Goal: Task Accomplishment & Management: Use online tool/utility

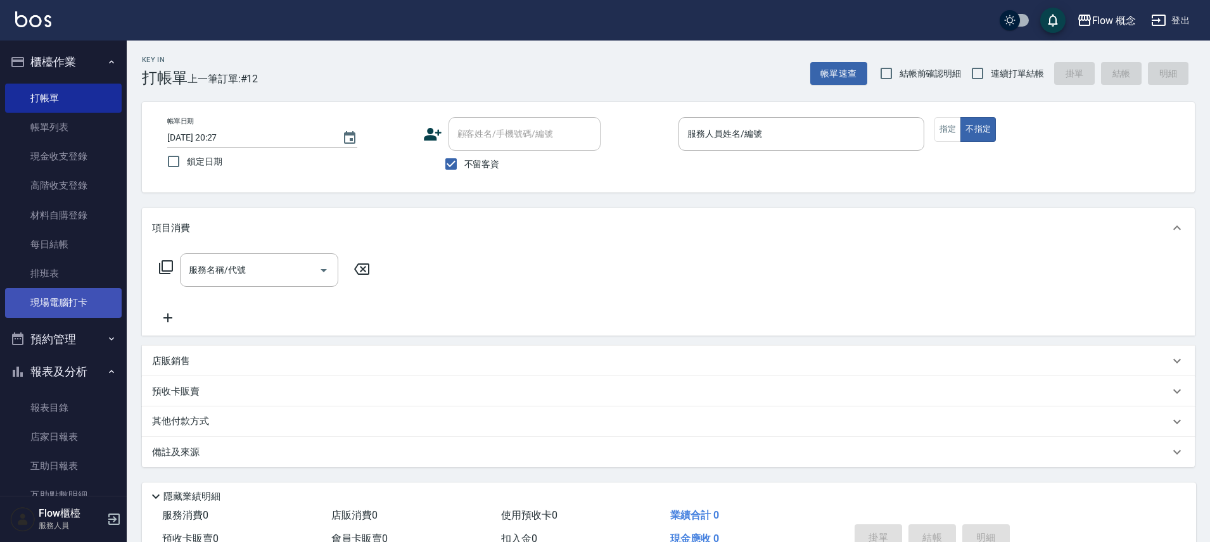
click at [70, 316] on link "現場電腦打卡" at bounding box center [63, 302] width 117 height 29
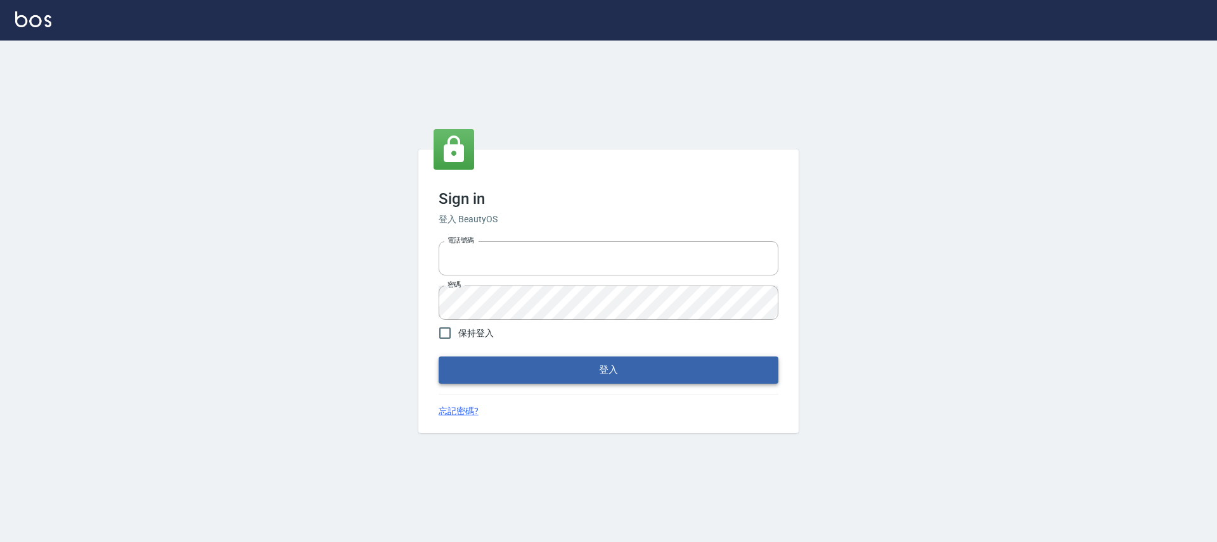
type input "25170116"
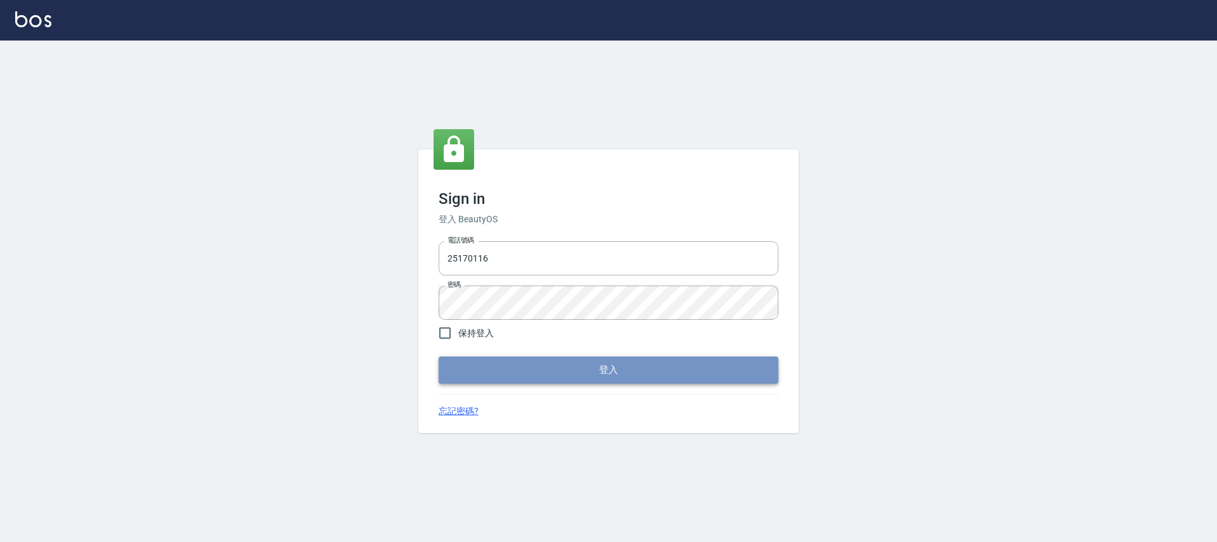
click at [565, 361] on button "登入" at bounding box center [609, 370] width 340 height 27
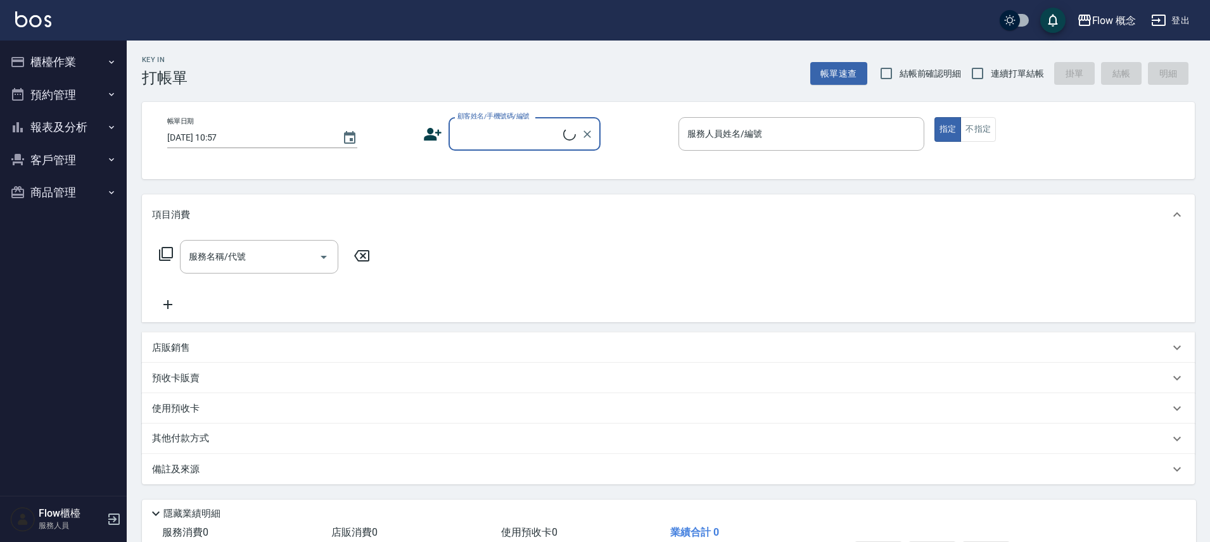
click at [50, 57] on button "櫃檯作業" at bounding box center [63, 62] width 117 height 33
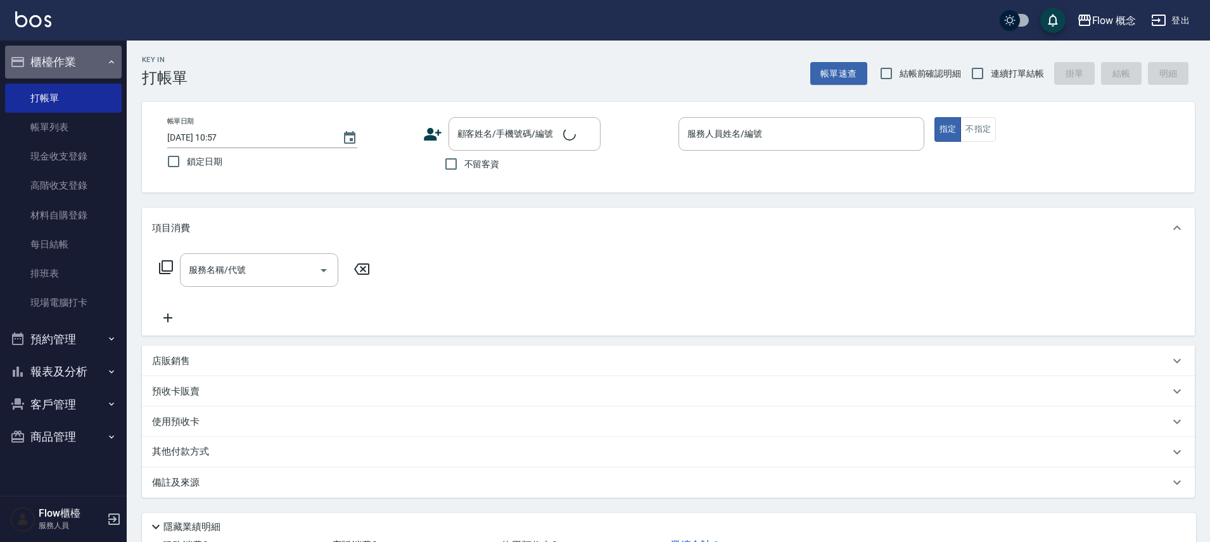
click at [50, 57] on button "櫃檯作業" at bounding box center [63, 62] width 117 height 33
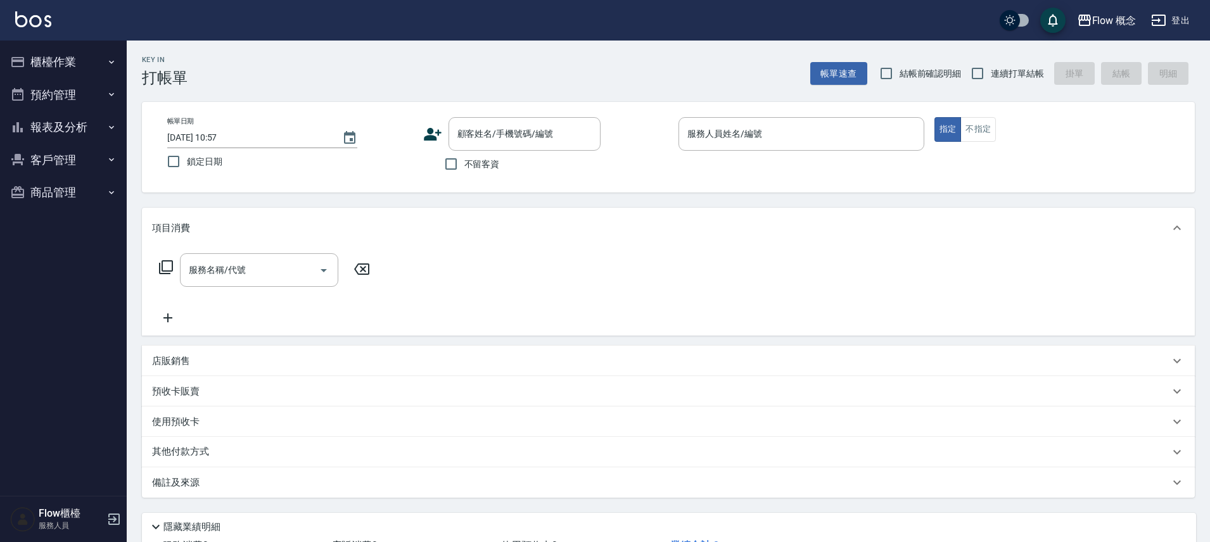
click at [76, 47] on button "櫃檯作業" at bounding box center [63, 62] width 117 height 33
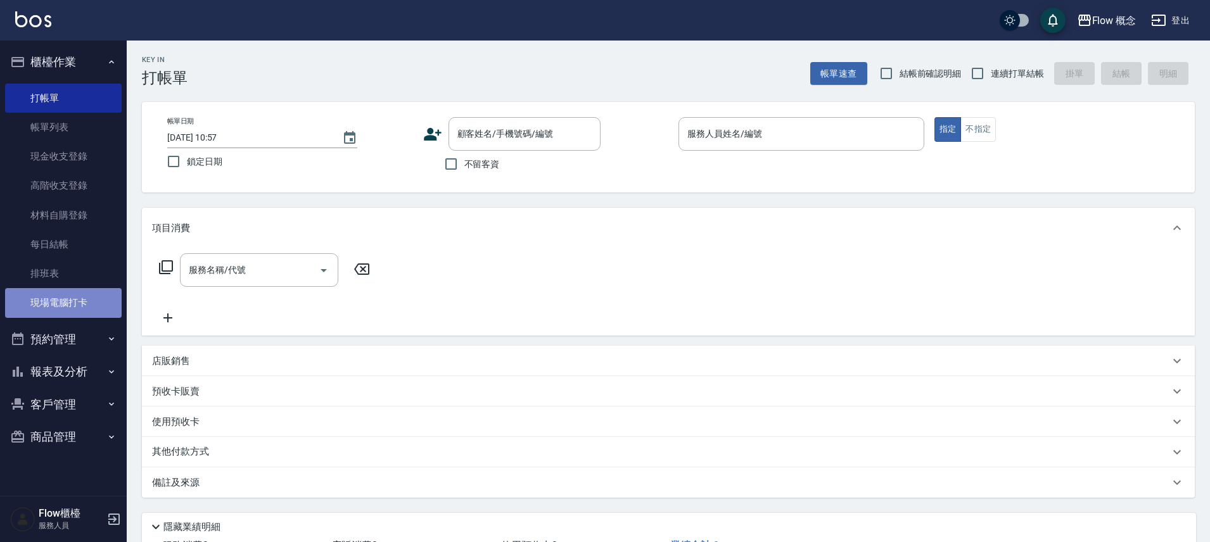
click at [87, 298] on link "現場電腦打卡" at bounding box center [63, 302] width 117 height 29
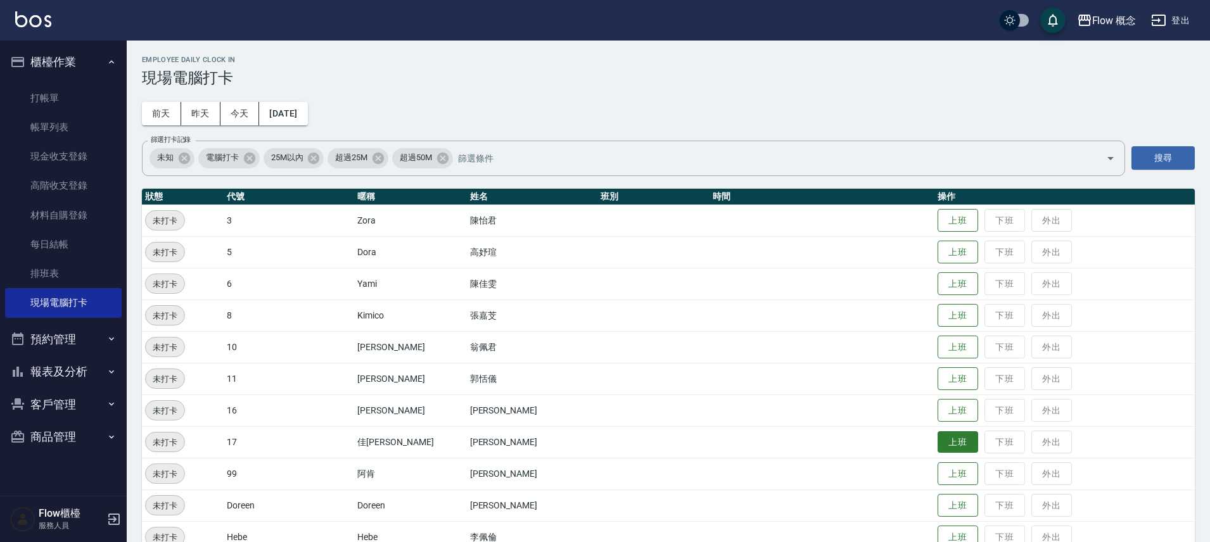
click at [938, 445] on button "上班" at bounding box center [958, 443] width 41 height 22
click at [938, 352] on button "上班" at bounding box center [958, 348] width 41 height 22
